Goal: Navigation & Orientation: Understand site structure

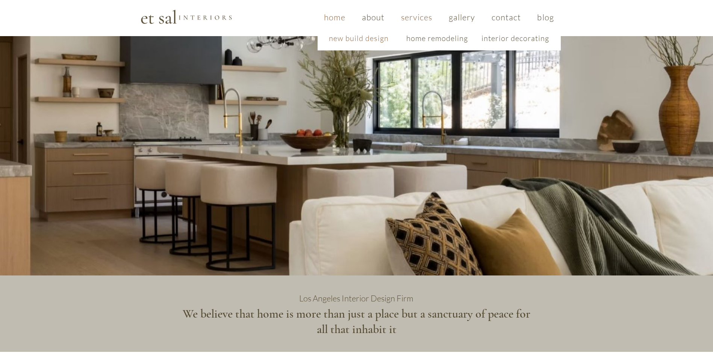
click at [365, 38] on span "new build design" at bounding box center [359, 37] width 60 height 9
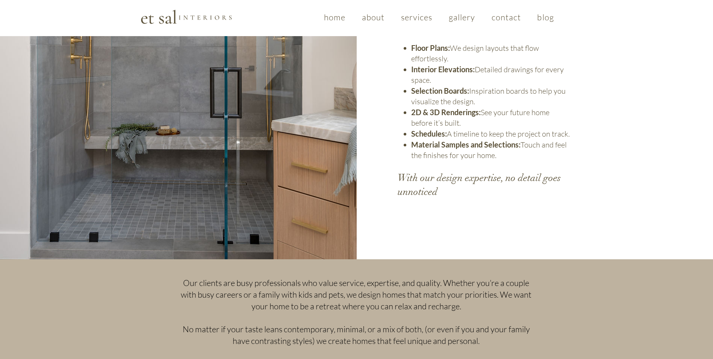
scroll to position [639, 0]
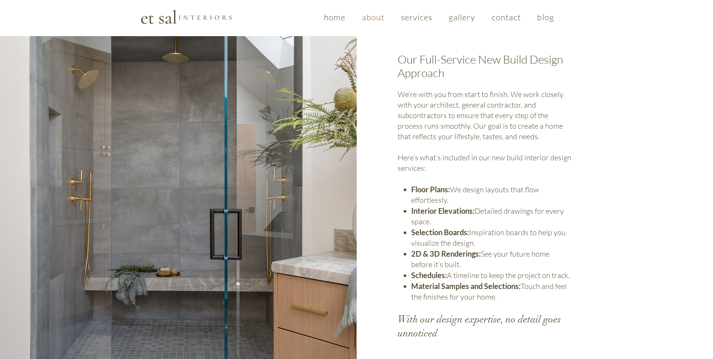
click at [377, 20] on span "about" at bounding box center [373, 17] width 23 height 10
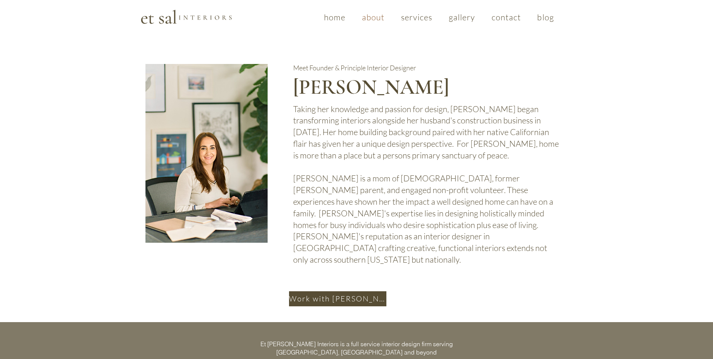
scroll to position [459, 0]
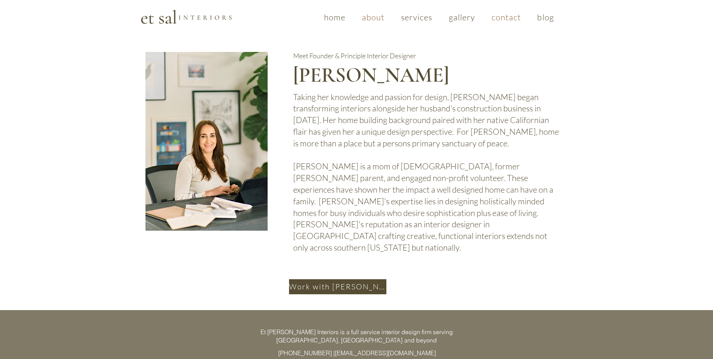
click at [503, 19] on span "contact" at bounding box center [507, 17] width 30 height 10
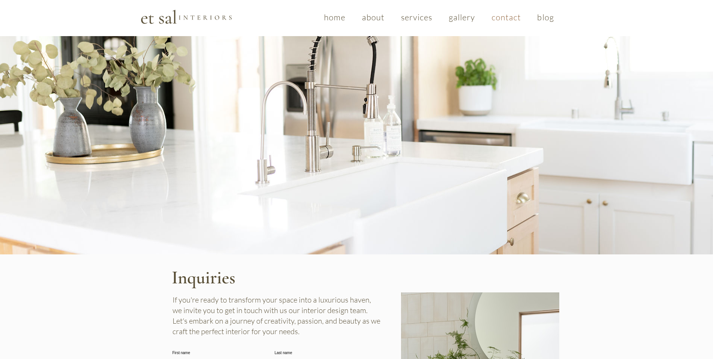
click at [508, 15] on span "contact" at bounding box center [507, 17] width 30 height 10
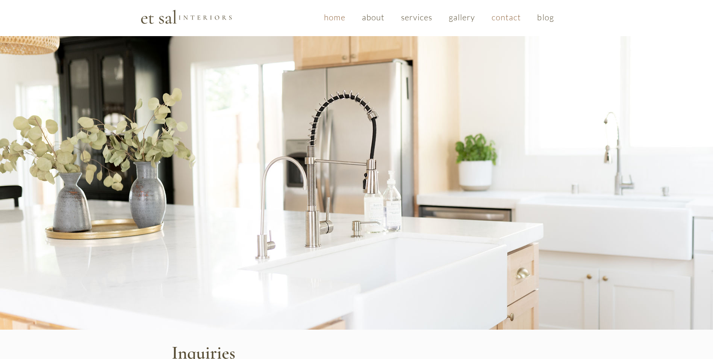
click at [339, 20] on span "home" at bounding box center [334, 17] width 21 height 10
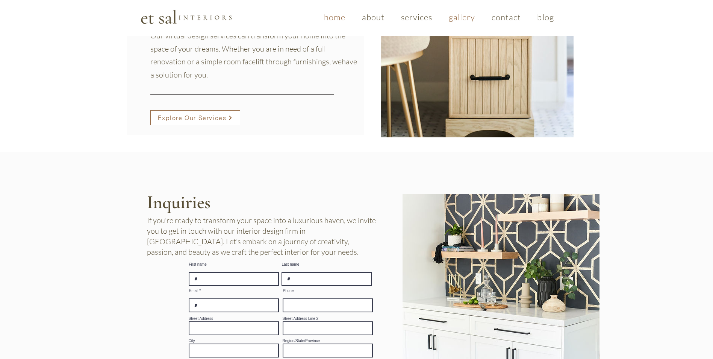
scroll to position [978, 0]
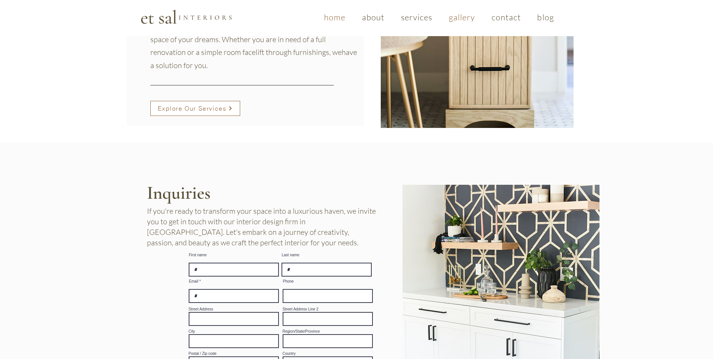
click at [461, 22] on link "gallery" at bounding box center [462, 17] width 40 height 18
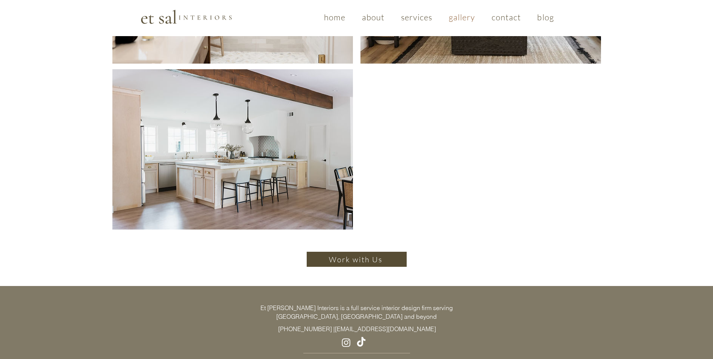
scroll to position [571, 0]
